Goal: Transaction & Acquisition: Purchase product/service

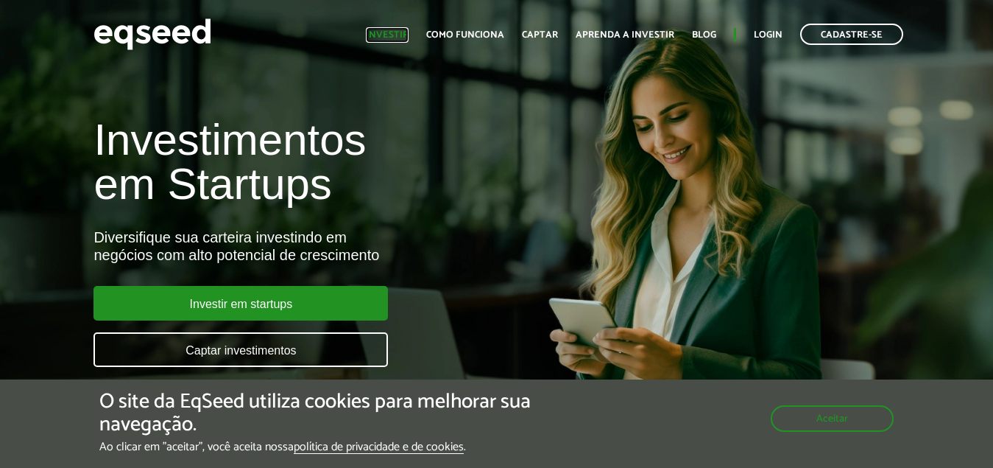
click at [391, 32] on link "Investir" at bounding box center [387, 35] width 43 height 10
